Goal: Transaction & Acquisition: Purchase product/service

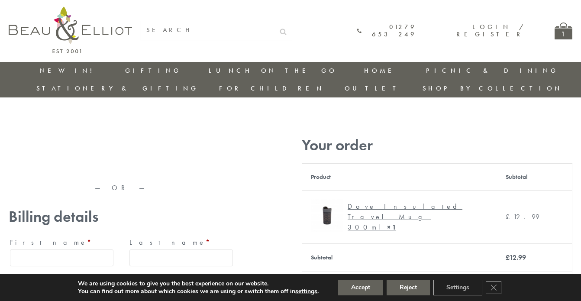
type input "[EMAIL_ADDRESS][DOMAIN_NAME]"
type input "[PERSON_NAME]"
type input "23, [GEOGRAPHIC_DATA], [GEOGRAPHIC_DATA]"
type input "[GEOGRAPHIC_DATA]"
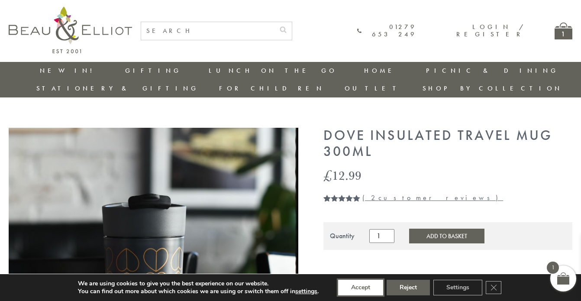
click at [360, 287] on button "Accept" at bounding box center [360, 287] width 45 height 16
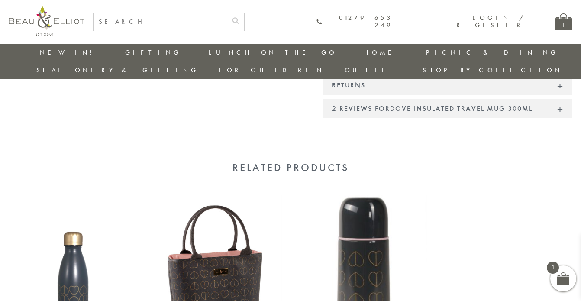
scroll to position [700, 0]
